Goal: Check status: Check status

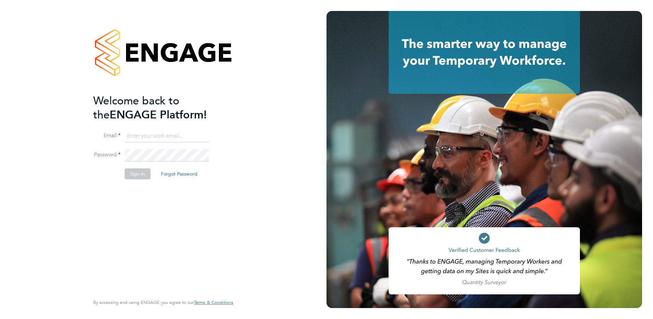
type input "allyx@rec-solutions.net"
click at [135, 176] on button "Sign In" at bounding box center [138, 173] width 26 height 11
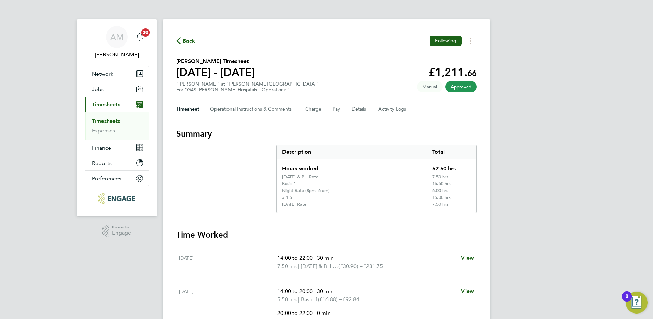
click at [107, 122] on link "Timesheets" at bounding box center [106, 121] width 28 height 6
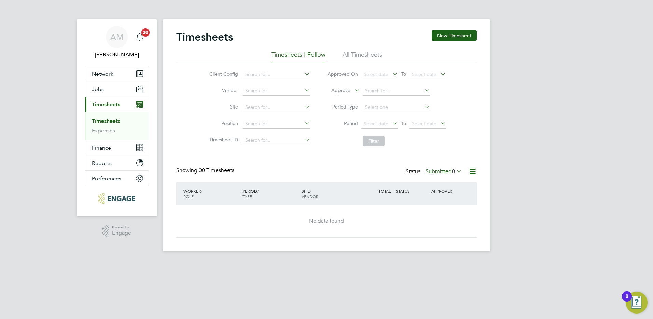
click at [455, 172] on icon at bounding box center [455, 171] width 0 height 10
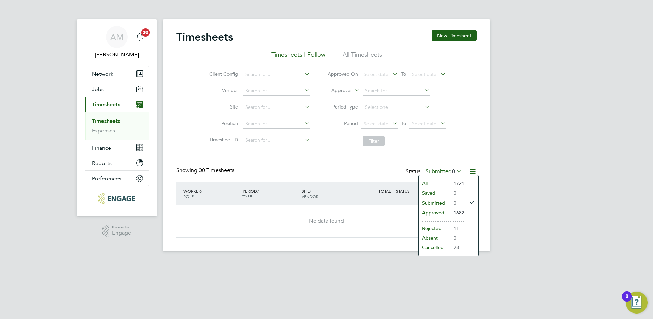
click at [435, 224] on li "Rejected" at bounding box center [434, 228] width 31 height 10
